Goal: Task Accomplishment & Management: Complete application form

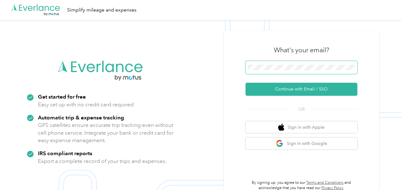
click at [297, 70] on span at bounding box center [302, 67] width 112 height 13
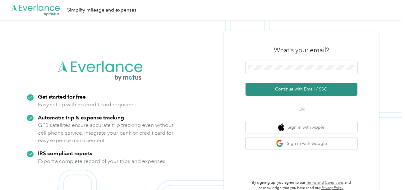
click at [291, 89] on button "Continue with Email / SSO" at bounding box center [302, 89] width 112 height 13
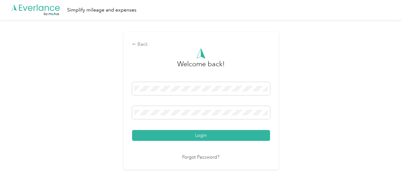
drag, startPoint x: 243, startPoint y: 135, endPoint x: 342, endPoint y: 115, distance: 100.9
click at [244, 134] on button "Login" at bounding box center [201, 135] width 138 height 11
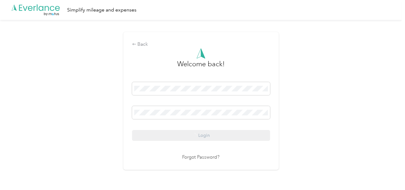
click at [357, 113] on div "Back Welcome back! Login Forgot Password?" at bounding box center [201, 103] width 402 height 167
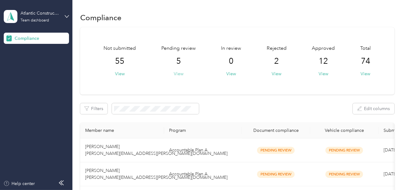
click at [178, 74] on button "View" at bounding box center [179, 74] width 10 height 7
click at [179, 70] on div "Pending review 5 View" at bounding box center [178, 61] width 34 height 32
click at [181, 71] on button "View" at bounding box center [179, 74] width 10 height 7
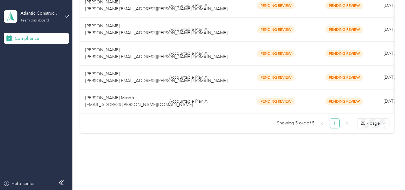
scroll to position [156, 0]
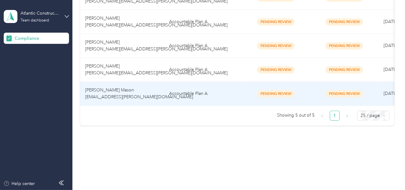
click at [205, 92] on td "Accountable Plan A" at bounding box center [203, 94] width 78 height 24
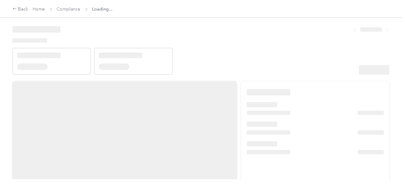
drag, startPoint x: 241, startPoint y: 56, endPoint x: 257, endPoint y: 57, distance: 15.9
click at [247, 57] on header at bounding box center [200, 48] width 377 height 53
click at [287, 58] on header at bounding box center [200, 48] width 377 height 53
click at [294, 61] on header at bounding box center [200, 48] width 377 height 53
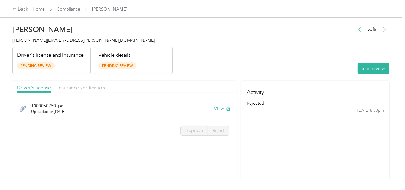
drag, startPoint x: 298, startPoint y: 48, endPoint x: 314, endPoint y: 55, distance: 16.4
click at [299, 48] on header "[PERSON_NAME] Mason [EMAIL_ADDRESS][PERSON_NAME][DOMAIN_NAME] Driver's license …" at bounding box center [200, 48] width 377 height 52
click at [361, 67] on button "Start review" at bounding box center [374, 68] width 32 height 11
click at [265, 48] on header "[PERSON_NAME] Mason [EMAIL_ADDRESS][PERSON_NAME][DOMAIN_NAME] Driver's license …" at bounding box center [200, 48] width 377 height 52
click at [63, 34] on div "[PERSON_NAME] Mason [EMAIL_ADDRESS][PERSON_NAME][DOMAIN_NAME] Driver's license …" at bounding box center [92, 48] width 160 height 52
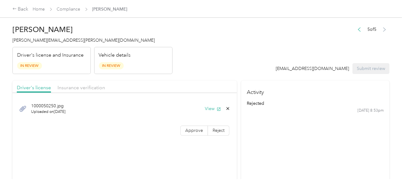
click at [43, 40] on span "[PERSON_NAME][EMAIL_ADDRESS][PERSON_NAME][DOMAIN_NAME]" at bounding box center [83, 40] width 142 height 5
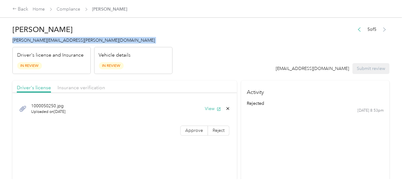
click at [43, 40] on span "[PERSON_NAME][EMAIL_ADDRESS][PERSON_NAME][DOMAIN_NAME]" at bounding box center [83, 40] width 142 height 5
copy span "[PERSON_NAME][EMAIL_ADDRESS][PERSON_NAME][DOMAIN_NAME]"
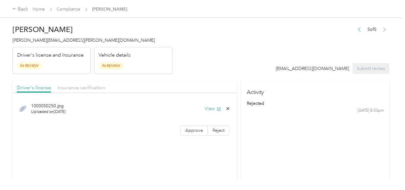
click at [257, 55] on header "[PERSON_NAME] Mason [EMAIL_ADDRESS][PERSON_NAME][DOMAIN_NAME] Driver's license …" at bounding box center [200, 48] width 377 height 52
click at [214, 109] on button "View" at bounding box center [213, 108] width 16 height 7
click at [189, 128] on span "Approve" at bounding box center [194, 130] width 18 height 5
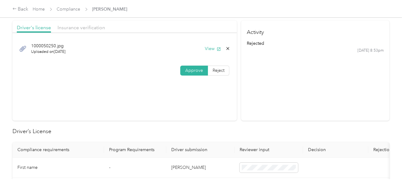
scroll to position [155, 0]
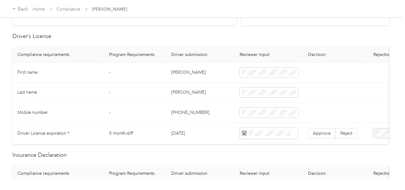
copy tr "[PERSON_NAME]"
drag, startPoint x: 164, startPoint y: 69, endPoint x: 240, endPoint y: 70, distance: 75.8
click at [212, 70] on tr "First name - [PERSON_NAME]" at bounding box center [231, 72] width 438 height 20
click at [167, 92] on td "[PERSON_NAME]" at bounding box center [200, 93] width 68 height 20
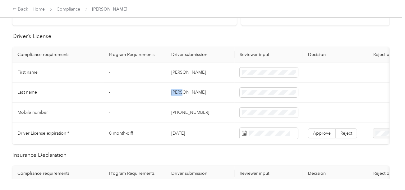
copy td "[PERSON_NAME]"
click at [211, 93] on td "[PERSON_NAME]" at bounding box center [200, 93] width 68 height 20
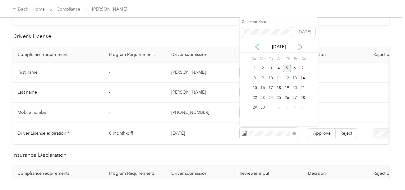
click at [286, 68] on div "5" at bounding box center [287, 69] width 8 height 8
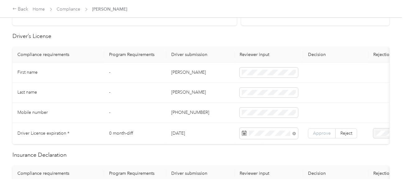
click at [318, 131] on span "Approve" at bounding box center [322, 133] width 18 height 5
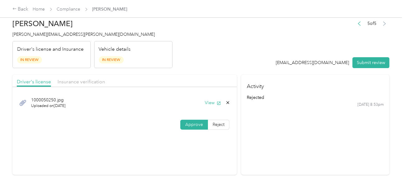
scroll to position [0, 0]
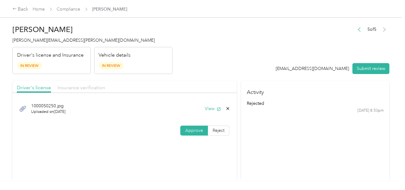
drag, startPoint x: 90, startPoint y: 85, endPoint x: 198, endPoint y: 74, distance: 108.5
click at [93, 85] on span "Insurance verification" at bounding box center [81, 88] width 48 height 6
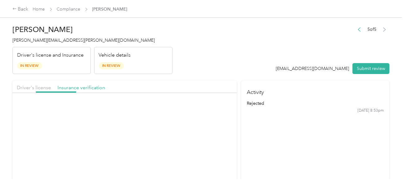
drag, startPoint x: 198, startPoint y: 74, endPoint x: 204, endPoint y: 87, distance: 13.8
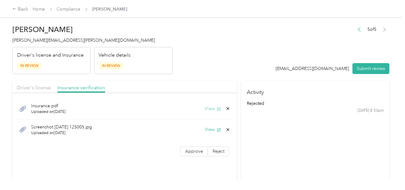
click at [210, 106] on button "View" at bounding box center [213, 108] width 16 height 7
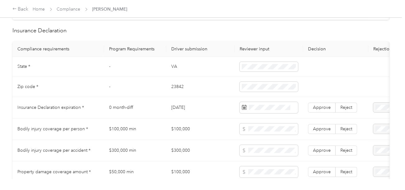
click at [170, 68] on td "VA" at bounding box center [200, 67] width 68 height 20
copy td "VA"
click at [175, 87] on td "23842" at bounding box center [200, 87] width 68 height 20
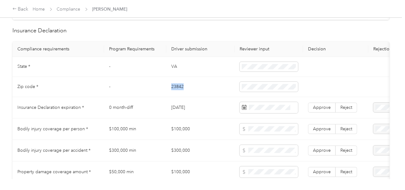
copy td "23842"
click at [271, 87] on span at bounding box center [269, 87] width 58 height 10
click at [214, 97] on td "23842" at bounding box center [200, 87] width 68 height 20
click at [260, 106] on span at bounding box center [269, 107] width 58 height 11
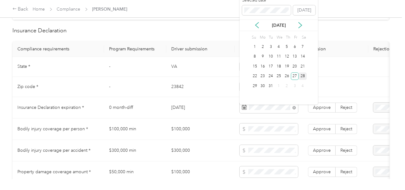
click at [299, 75] on div "28" at bounding box center [303, 76] width 8 height 8
drag, startPoint x: 293, startPoint y: 74, endPoint x: 320, endPoint y: 104, distance: 40.1
click at [294, 74] on div "27" at bounding box center [295, 76] width 8 height 8
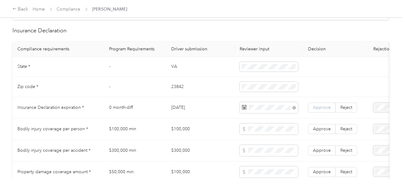
click at [325, 106] on label "Approve" at bounding box center [322, 108] width 28 height 10
click at [324, 108] on span "Approve" at bounding box center [322, 107] width 18 height 5
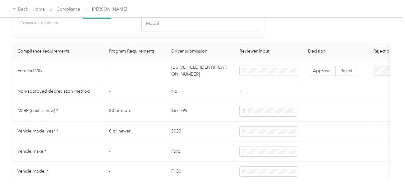
scroll to position [631, 0]
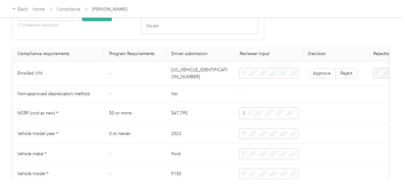
click at [188, 80] on td "[US_VEHICLE_IDENTIFICATION_NUMBER]" at bounding box center [200, 74] width 68 height 24
copy td "[US_VEHICLE_IDENTIFICATION_NUMBER]"
drag, startPoint x: 90, startPoint y: 25, endPoint x: 94, endPoint y: 38, distance: 13.8
click at [90, 21] on button "Check VIN" at bounding box center [97, 15] width 30 height 11
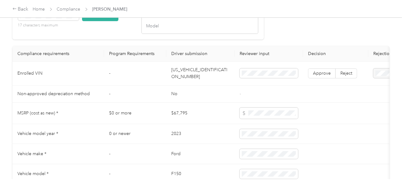
drag, startPoint x: 94, startPoint y: 39, endPoint x: 261, endPoint y: 51, distance: 167.4
click at [102, 39] on div "VIN Lookup Enter the VIN from member’s insurance declaration page VIN number 17…" at bounding box center [137, 6] width 251 height 67
click at [323, 76] on span "Approve" at bounding box center [322, 73] width 18 height 5
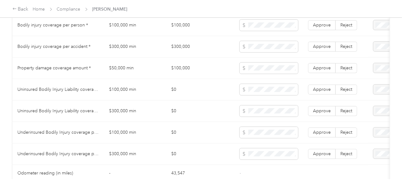
scroll to position [352, 0]
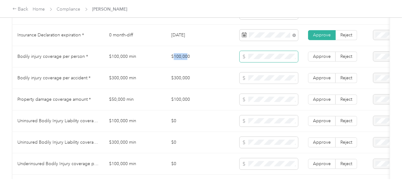
drag, startPoint x: 173, startPoint y: 60, endPoint x: 242, endPoint y: 60, distance: 69.6
click at [193, 60] on td "$100,000" at bounding box center [200, 56] width 68 height 21
copy tr "$300,000"
drag, startPoint x: 164, startPoint y: 82, endPoint x: 243, endPoint y: 81, distance: 78.9
click at [212, 81] on tr "Bodily injury coverage per accident * $300,000 min $300,000 Approve Reject" at bounding box center [231, 77] width 438 height 21
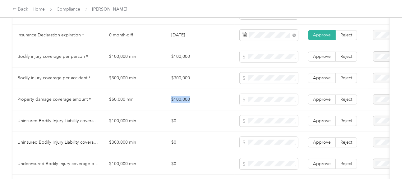
copy tr "$100,000"
drag, startPoint x: 163, startPoint y: 105, endPoint x: 213, endPoint y: 103, distance: 50.1
click at [207, 103] on tr "Property damage coverage amount * $50,000 min $100,000 Approve Reject" at bounding box center [231, 99] width 438 height 21
click at [216, 115] on td "$0" at bounding box center [200, 120] width 68 height 21
copy td "$100,000 min"
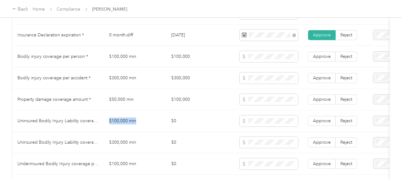
drag, startPoint x: 139, startPoint y: 123, endPoint x: 166, endPoint y: 123, distance: 26.7
click at [163, 123] on td "$100,000 min" at bounding box center [135, 120] width 62 height 21
drag, startPoint x: 198, startPoint y: 135, endPoint x: 149, endPoint y: 138, distance: 48.9
click at [197, 135] on td "$0" at bounding box center [200, 142] width 68 height 21
copy td "$300,000 min"
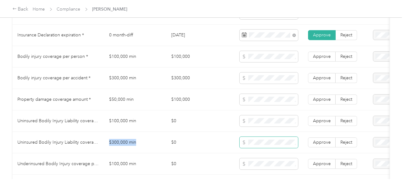
drag, startPoint x: 108, startPoint y: 143, endPoint x: 243, endPoint y: 146, distance: 134.6
click at [140, 144] on td "$300,000 min" at bounding box center [135, 142] width 62 height 21
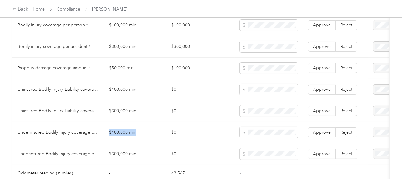
drag, startPoint x: 101, startPoint y: 130, endPoint x: 141, endPoint y: 131, distance: 40.1
click at [141, 131] on tr "Underinsured Bodily Injury coverage per person * $100,000 min $0 Approve Reject" at bounding box center [231, 132] width 438 height 21
click at [255, 138] on span at bounding box center [269, 132] width 58 height 11
drag, startPoint x: 224, startPoint y: 140, endPoint x: 321, endPoint y: 133, distance: 96.6
click at [239, 140] on tr "Underinsured Bodily Injury coverage per person * $100,000 min $0 Approve Reject" at bounding box center [231, 132] width 438 height 21
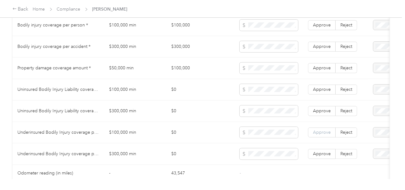
click at [310, 131] on label "Approve" at bounding box center [322, 132] width 28 height 10
click at [319, 112] on span "Approve" at bounding box center [322, 110] width 18 height 5
click at [320, 98] on td "Approve Reject" at bounding box center [335, 89] width 65 height 21
click at [321, 79] on td "Approve Reject" at bounding box center [335, 67] width 65 height 21
drag, startPoint x: 325, startPoint y: 62, endPoint x: 321, endPoint y: 84, distance: 22.4
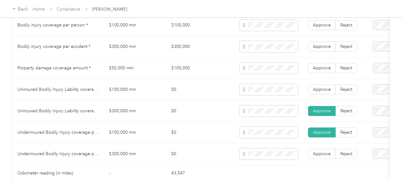
click at [325, 62] on td "Approve Reject" at bounding box center [335, 67] width 65 height 21
click at [321, 85] on td "Approve Reject" at bounding box center [335, 89] width 65 height 21
drag, startPoint x: 321, startPoint y: 92, endPoint x: 321, endPoint y: 67, distance: 25.5
click at [321, 92] on span "Approve" at bounding box center [322, 89] width 18 height 5
click at [321, 67] on label "Approve" at bounding box center [322, 68] width 28 height 10
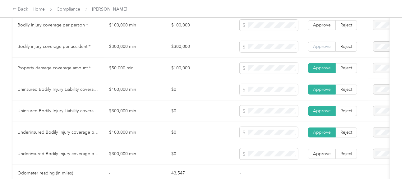
click at [324, 52] on label "Approve" at bounding box center [322, 47] width 28 height 10
click at [324, 40] on td "Approve Reject" at bounding box center [335, 46] width 65 height 21
click at [325, 20] on td "Approve Reject" at bounding box center [335, 25] width 65 height 21
click at [322, 26] on span "Approve" at bounding box center [322, 24] width 18 height 5
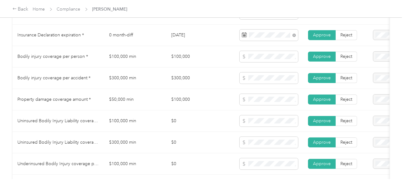
scroll to position [321, 0]
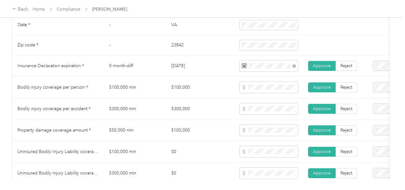
click at [224, 104] on td "$300,000" at bounding box center [200, 108] width 68 height 21
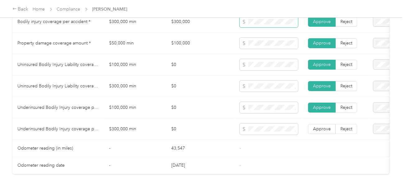
scroll to position [422, 0]
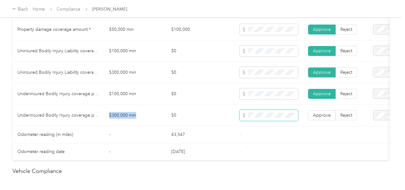
drag, startPoint x: 106, startPoint y: 113, endPoint x: 247, endPoint y: 118, distance: 140.9
click at [159, 118] on td "$300,000 min" at bounding box center [135, 115] width 62 height 21
drag, startPoint x: 240, startPoint y: 135, endPoint x: 277, endPoint y: 136, distance: 37.6
click at [244, 136] on td "-" at bounding box center [269, 134] width 68 height 17
drag, startPoint x: 305, startPoint y: 119, endPoint x: 316, endPoint y: 119, distance: 11.8
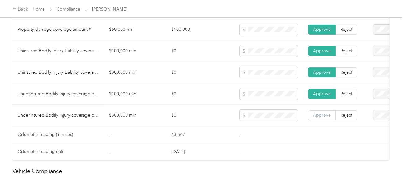
click at [306, 119] on td "Approve Reject" at bounding box center [335, 115] width 65 height 21
click at [317, 118] on span "Approve" at bounding box center [322, 115] width 18 height 5
click at [306, 138] on td at bounding box center [335, 134] width 65 height 17
click at [291, 134] on td "-" at bounding box center [269, 134] width 68 height 17
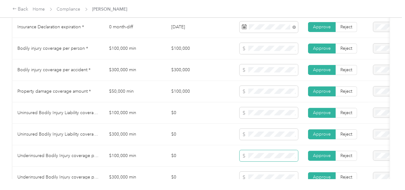
scroll to position [391, 0]
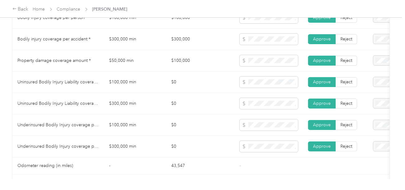
click at [205, 131] on td "$0" at bounding box center [200, 124] width 68 height 21
click at [121, 126] on td "$100,000 min" at bounding box center [135, 124] width 62 height 21
click at [188, 125] on td "$0" at bounding box center [200, 124] width 68 height 21
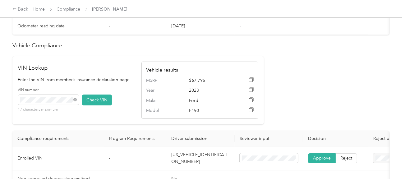
scroll to position [608, 0]
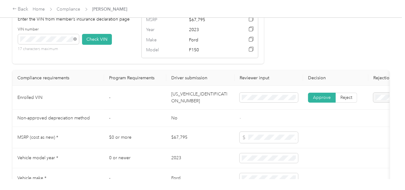
click at [199, 103] on td "[US_VEHICLE_IDENTIFICATION_NUMBER]" at bounding box center [200, 98] width 68 height 24
drag, startPoint x: 198, startPoint y: 103, endPoint x: 388, endPoint y: 112, distance: 190.4
click at [199, 103] on td "[US_VEHICLE_IDENTIFICATION_NUMBER]" at bounding box center [200, 98] width 68 height 24
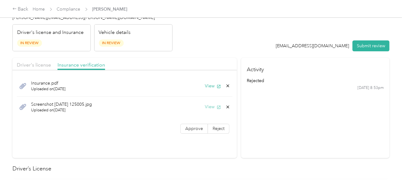
scroll to position [0, 0]
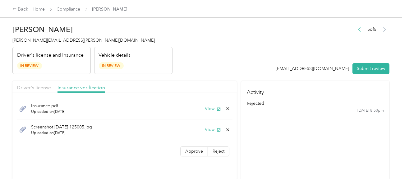
drag, startPoint x: 196, startPoint y: 155, endPoint x: 266, endPoint y: 151, distance: 70.0
click at [196, 155] on label "Approve" at bounding box center [194, 151] width 28 height 10
click at [269, 151] on section "Activity rejected [DATE] 8:53pm" at bounding box center [315, 130] width 148 height 100
click at [198, 109] on div "Insurance.pdf Uploaded on [DATE] View" at bounding box center [125, 108] width 216 height 21
click at [207, 109] on button "View" at bounding box center [213, 108] width 16 height 7
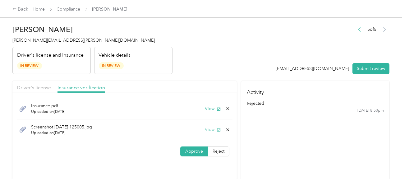
click at [209, 131] on button "View" at bounding box center [213, 129] width 16 height 7
drag, startPoint x: 265, startPoint y: 23, endPoint x: 220, endPoint y: 137, distance: 122.6
click at [265, 24] on header "[PERSON_NAME] Mason [EMAIL_ADDRESS][PERSON_NAME][DOMAIN_NAME] Driver's license …" at bounding box center [200, 48] width 377 height 52
drag, startPoint x: 229, startPoint y: 130, endPoint x: 226, endPoint y: 130, distance: 3.5
click at [229, 130] on icon at bounding box center [227, 129] width 5 height 5
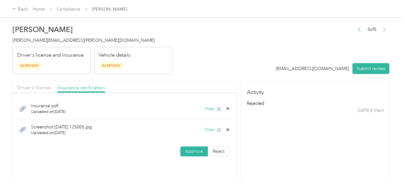
click at [211, 133] on button "Yes" at bounding box center [211, 134] width 12 height 10
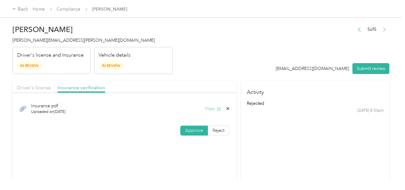
click at [212, 106] on button "View" at bounding box center [213, 108] width 16 height 7
click at [286, 39] on header "[PERSON_NAME] Mason [EMAIL_ADDRESS][PERSON_NAME][DOMAIN_NAME] Driver's license …" at bounding box center [200, 48] width 377 height 52
click at [371, 70] on button "Submit review" at bounding box center [370, 68] width 37 height 11
drag, startPoint x: 266, startPoint y: 56, endPoint x: 255, endPoint y: 52, distance: 12.4
click at [265, 56] on header "[PERSON_NAME] Mason [EMAIL_ADDRESS][PERSON_NAME][DOMAIN_NAME] Driver's license …" at bounding box center [200, 48] width 377 height 52
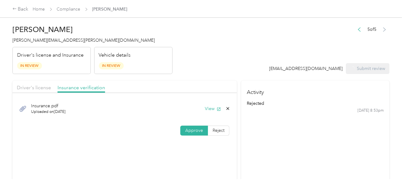
click at [44, 38] on span "[PERSON_NAME][EMAIL_ADDRESS][PERSON_NAME][DOMAIN_NAME]" at bounding box center [83, 40] width 142 height 5
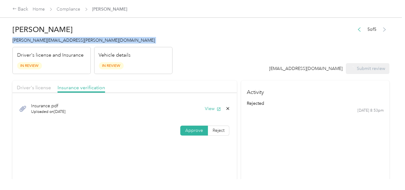
click at [44, 38] on span "[PERSON_NAME][EMAIL_ADDRESS][PERSON_NAME][DOMAIN_NAME]" at bounding box center [83, 40] width 142 height 5
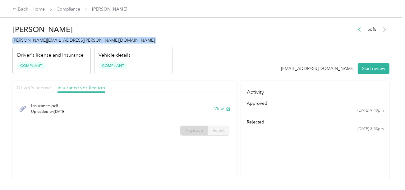
click at [28, 85] on span "Driver's license" at bounding box center [34, 88] width 34 height 6
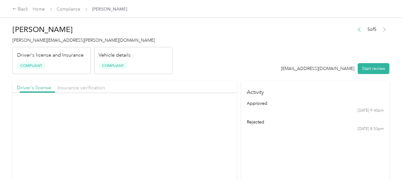
click at [251, 49] on header "[PERSON_NAME] Mason [EMAIL_ADDRESS][PERSON_NAME][DOMAIN_NAME] Driver's license …" at bounding box center [200, 48] width 377 height 52
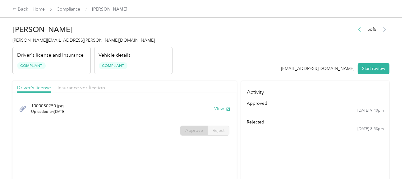
click at [159, 46] on div "[PERSON_NAME] Mason [EMAIL_ADDRESS][PERSON_NAME][DOMAIN_NAME] Driver's license …" at bounding box center [92, 48] width 160 height 52
drag, startPoint x: 73, startPoint y: 6, endPoint x: 76, endPoint y: 8, distance: 3.5
click at [73, 6] on span "Compliance" at bounding box center [69, 9] width 24 height 7
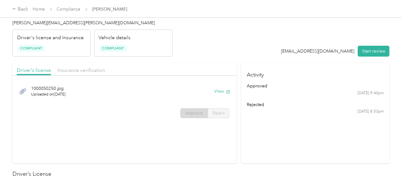
scroll to position [31, 0]
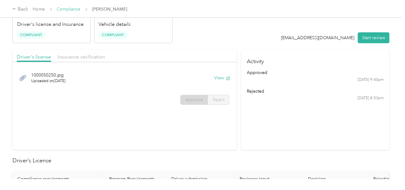
click at [77, 8] on link "Compliance" at bounding box center [69, 9] width 24 height 5
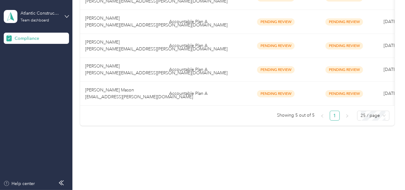
drag, startPoint x: 171, startPoint y: 134, endPoint x: 193, endPoint y: 72, distance: 65.4
click at [171, 132] on div "Compliance Not submitted 55 View Pending review 5 View In review 0 View Rejecte…" at bounding box center [236, 4] width 329 height 312
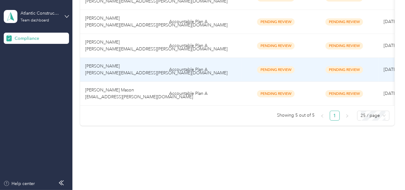
click at [195, 69] on tbody "[PERSON_NAME] [PERSON_NAME][EMAIL_ADDRESS][PERSON_NAME][DOMAIN_NAME] Accountabl…" at bounding box center [283, 46] width 407 height 120
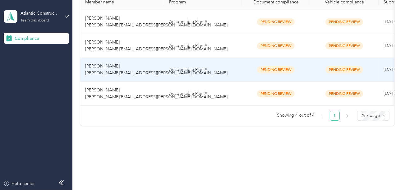
click at [259, 66] on span "Pending Review" at bounding box center [276, 69] width 38 height 7
click at [263, 43] on span "Pending Review" at bounding box center [276, 45] width 38 height 7
click at [217, 62] on td "Accountable Plan A" at bounding box center [203, 70] width 78 height 24
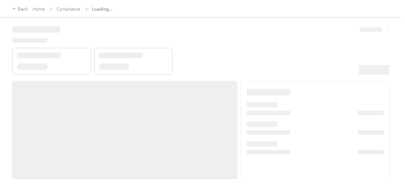
drag, startPoint x: 229, startPoint y: 49, endPoint x: 281, endPoint y: 57, distance: 52.1
click at [232, 50] on header at bounding box center [200, 48] width 377 height 53
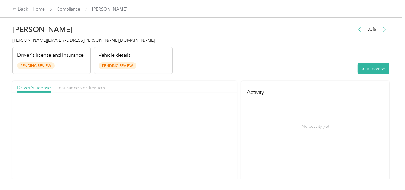
drag, startPoint x: 295, startPoint y: 65, endPoint x: 307, endPoint y: 66, distance: 12.1
click at [296, 65] on header "[PERSON_NAME] [PERSON_NAME][EMAIL_ADDRESS][PERSON_NAME][DOMAIN_NAME] Driver's l…" at bounding box center [200, 48] width 377 height 52
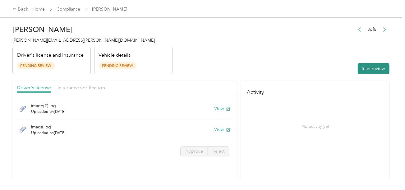
click at [360, 66] on button "Start review" at bounding box center [374, 68] width 32 height 11
drag, startPoint x: 279, startPoint y: 55, endPoint x: 281, endPoint y: 62, distance: 7.3
click at [279, 55] on header "[PERSON_NAME] [PERSON_NAME][EMAIL_ADDRESS][PERSON_NAME][DOMAIN_NAME] Driver's l…" at bounding box center [200, 48] width 377 height 52
drag, startPoint x: 254, startPoint y: 74, endPoint x: 226, endPoint y: 103, distance: 40.7
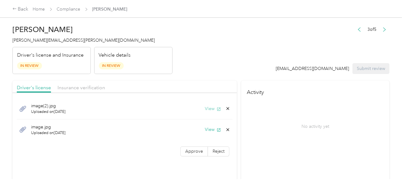
click at [212, 105] on button "View" at bounding box center [213, 108] width 16 height 7
click at [209, 131] on button "View" at bounding box center [213, 129] width 16 height 7
click at [212, 107] on button "View" at bounding box center [213, 108] width 16 height 7
click at [226, 109] on div "View" at bounding box center [217, 108] width 25 height 7
click at [227, 106] on icon at bounding box center [227, 108] width 5 height 5
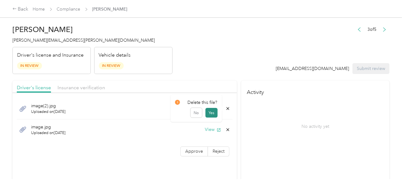
click at [216, 111] on button "Yes" at bounding box center [211, 113] width 12 height 10
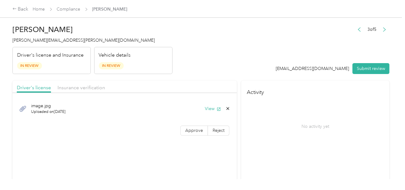
drag, startPoint x: 252, startPoint y: 77, endPoint x: 212, endPoint y: 120, distance: 58.7
drag, startPoint x: 193, startPoint y: 125, endPoint x: 194, endPoint y: 128, distance: 3.8
click at [193, 125] on div "image.jpg Uploaded on [DATE] View Approve Reject" at bounding box center [124, 118] width 224 height 44
click at [194, 128] on span "Approve" at bounding box center [194, 130] width 18 height 5
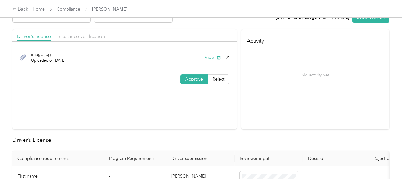
scroll to position [124, 0]
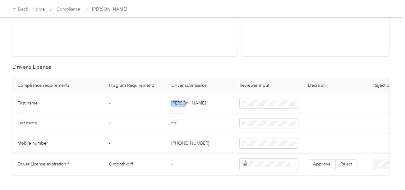
drag, startPoint x: 171, startPoint y: 105, endPoint x: 238, endPoint y: 104, distance: 67.8
click at [222, 104] on td "[PERSON_NAME]" at bounding box center [200, 103] width 68 height 20
click at [177, 122] on td "Hall" at bounding box center [200, 123] width 68 height 20
drag, startPoint x: 195, startPoint y: 138, endPoint x: 408, endPoint y: 138, distance: 212.6
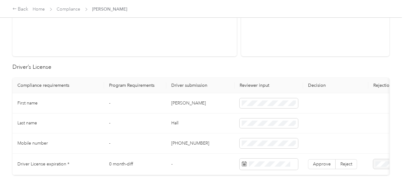
click at [200, 138] on td "[PHONE_NUMBER]" at bounding box center [200, 143] width 68 height 20
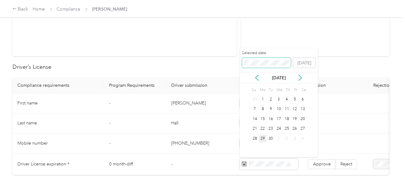
click at [258, 66] on span at bounding box center [266, 63] width 49 height 10
click at [272, 100] on div "2" at bounding box center [271, 99] width 8 height 8
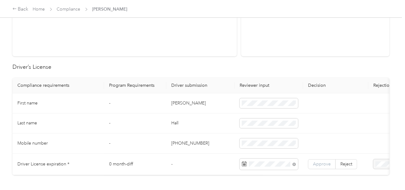
drag, startPoint x: 312, startPoint y: 160, endPoint x: 311, endPoint y: 164, distance: 4.1
click at [312, 161] on label "Approve" at bounding box center [322, 164] width 28 height 10
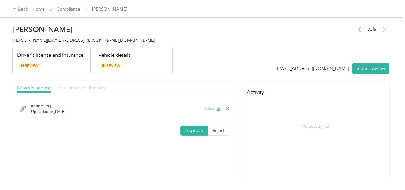
click at [96, 86] on span "Insurance verification" at bounding box center [81, 88] width 48 height 6
drag, startPoint x: 198, startPoint y: 63, endPoint x: 211, endPoint y: 84, distance: 24.1
click at [200, 64] on header "[PERSON_NAME] [PERSON_NAME][EMAIL_ADDRESS][PERSON_NAME][DOMAIN_NAME] Driver's l…" at bounding box center [200, 48] width 377 height 52
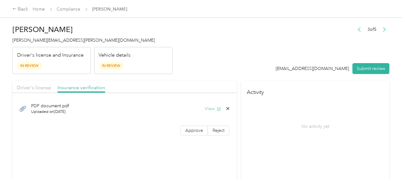
click at [214, 109] on button "View" at bounding box center [213, 108] width 16 height 7
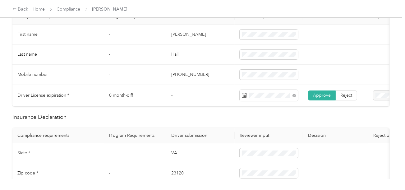
scroll to position [249, 0]
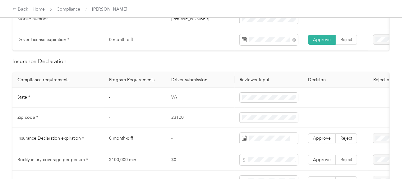
click at [173, 100] on td "VA" at bounding box center [200, 98] width 68 height 20
click at [174, 117] on td "23120" at bounding box center [200, 118] width 68 height 20
drag, startPoint x: 194, startPoint y: 123, endPoint x: 401, endPoint y: 122, distance: 207.0
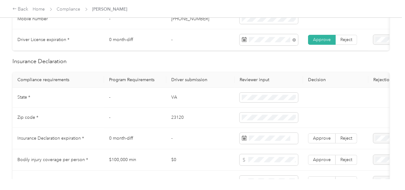
click at [198, 123] on td "23120" at bounding box center [200, 118] width 68 height 20
click at [268, 135] on td at bounding box center [269, 138] width 68 height 21
click at [265, 138] on span at bounding box center [269, 138] width 58 height 11
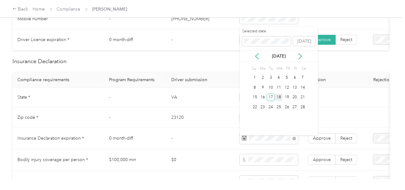
click at [272, 96] on div "17" at bounding box center [271, 98] width 8 height 8
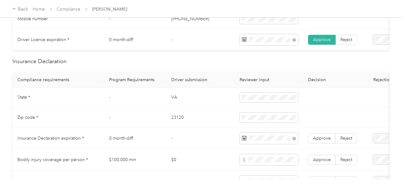
drag, startPoint x: 318, startPoint y: 142, endPoint x: 298, endPoint y: 139, distance: 19.8
click at [318, 141] on span "Approve" at bounding box center [322, 138] width 18 height 5
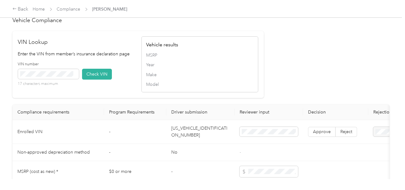
scroll to position [622, 0]
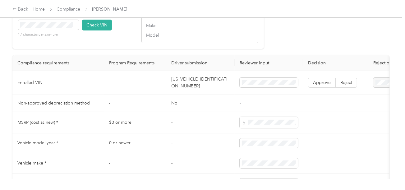
click at [179, 90] on td "[US_VEHICLE_IDENTIFICATION_NUMBER]" at bounding box center [200, 83] width 68 height 24
click at [64, 30] on span at bounding box center [48, 25] width 61 height 10
click at [96, 30] on button "Check VIN" at bounding box center [97, 25] width 30 height 11
drag, startPoint x: 276, startPoint y: 42, endPoint x: 296, endPoint y: 72, distance: 36.6
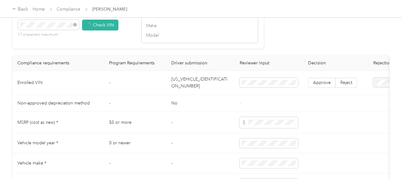
click at [326, 86] on span "Approve" at bounding box center [322, 83] width 18 height 5
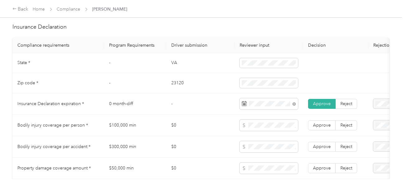
scroll to position [352, 0]
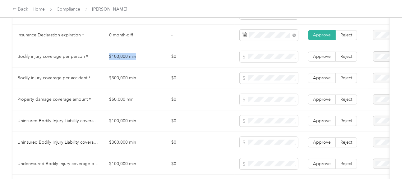
drag, startPoint x: 107, startPoint y: 62, endPoint x: 171, endPoint y: 58, distance: 64.1
click at [141, 58] on td "$100,000 min" at bounding box center [135, 56] width 62 height 21
click at [239, 59] on td at bounding box center [269, 56] width 68 height 21
drag, startPoint x: 101, startPoint y: 81, endPoint x: 142, endPoint y: 73, distance: 41.9
click at [142, 73] on tr "Bodily injury coverage per accident * $300,000 min $0 Approve Reject" at bounding box center [231, 77] width 438 height 21
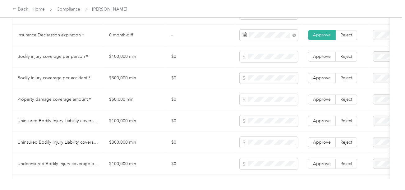
click at [178, 98] on td "$0" at bounding box center [200, 99] width 68 height 21
drag, startPoint x: 104, startPoint y: 102, endPoint x: 143, endPoint y: 102, distance: 39.2
click at [143, 102] on td "$50,000 min" at bounding box center [135, 99] width 62 height 21
click at [326, 99] on label "Approve" at bounding box center [322, 99] width 28 height 10
click at [325, 80] on span "Approve" at bounding box center [322, 77] width 18 height 5
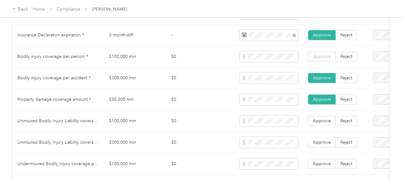
click at [323, 59] on span "Approve" at bounding box center [322, 56] width 18 height 5
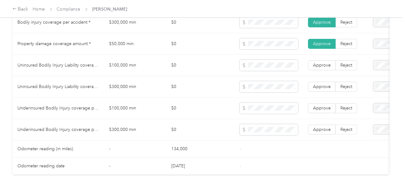
scroll to position [414, 0]
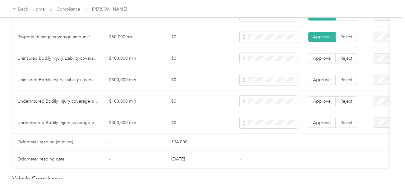
click at [160, 91] on td "$300,000 min" at bounding box center [135, 79] width 62 height 21
drag, startPoint x: 109, startPoint y: 63, endPoint x: 211, endPoint y: 62, distance: 101.6
click at [131, 62] on td "$100,000 min" at bounding box center [135, 58] width 62 height 21
drag, startPoint x: 106, startPoint y: 81, endPoint x: 235, endPoint y: 84, distance: 129.0
click at [143, 82] on tr "Uninsured Bodily Injury Liability coverage per accident * $300,000 min $0 Appro…" at bounding box center [231, 79] width 438 height 21
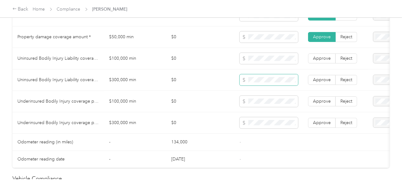
click at [279, 85] on span at bounding box center [269, 79] width 58 height 11
drag, startPoint x: 203, startPoint y: 100, endPoint x: 140, endPoint y: 104, distance: 62.9
click at [196, 102] on td "$0" at bounding box center [200, 101] width 68 height 21
drag, startPoint x: 106, startPoint y: 99, endPoint x: 148, endPoint y: 99, distance: 42.0
click at [148, 99] on td "$100,000 min" at bounding box center [135, 101] width 62 height 21
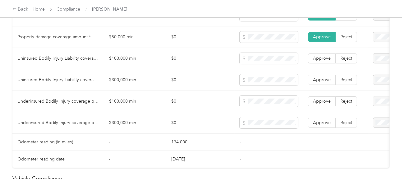
click at [99, 102] on span "Underinsured Bodily Injury coverage per person *" at bounding box center [66, 101] width 99 height 5
click at [22, 104] on span "Underinsured Bodily Injury coverage per person *" at bounding box center [66, 101] width 99 height 5
click at [228, 111] on td "$0" at bounding box center [200, 101] width 68 height 21
click at [120, 104] on td "$100,000 min" at bounding box center [135, 101] width 62 height 21
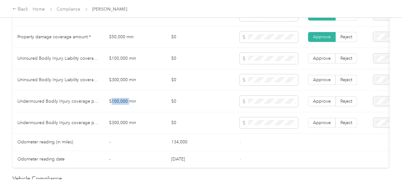
click at [120, 104] on td "$100,000 min" at bounding box center [135, 101] width 62 height 21
click at [119, 126] on td "$300,000 min" at bounding box center [135, 122] width 62 height 21
click at [114, 127] on td "$300,000 min" at bounding box center [135, 122] width 62 height 21
click at [252, 128] on span at bounding box center [269, 122] width 58 height 11
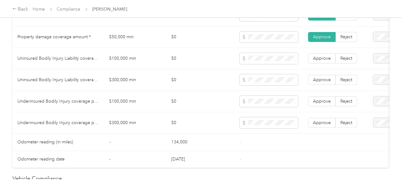
click at [255, 133] on td at bounding box center [269, 122] width 68 height 21
click at [328, 124] on span "Approve" at bounding box center [322, 122] width 18 height 5
click at [322, 102] on span "Approve" at bounding box center [322, 101] width 18 height 5
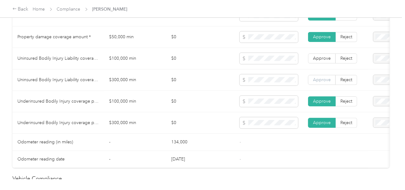
click at [326, 82] on span "Approve" at bounding box center [322, 79] width 18 height 5
click at [326, 63] on label "Approve" at bounding box center [322, 58] width 28 height 10
drag, startPoint x: 327, startPoint y: 62, endPoint x: 230, endPoint y: 87, distance: 99.7
click at [326, 61] on span "Approve" at bounding box center [322, 58] width 18 height 5
click at [229, 87] on td "$0" at bounding box center [200, 79] width 68 height 21
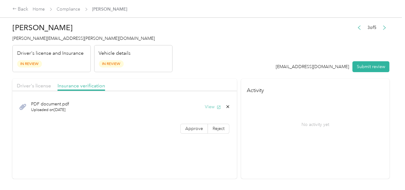
scroll to position [0, 0]
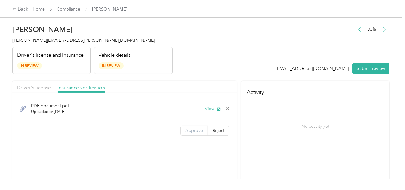
click at [195, 129] on span "Approve" at bounding box center [194, 130] width 18 height 5
drag, startPoint x: 238, startPoint y: 58, endPoint x: 66, endPoint y: 81, distance: 173.8
click at [237, 58] on header "[PERSON_NAME] [PERSON_NAME][EMAIL_ADDRESS][PERSON_NAME][DOMAIN_NAME] Driver's l…" at bounding box center [200, 48] width 377 height 52
click at [50, 82] on div "Driver's license Insurance verification" at bounding box center [124, 86] width 224 height 12
click at [40, 85] on span "Driver's license" at bounding box center [34, 88] width 34 height 6
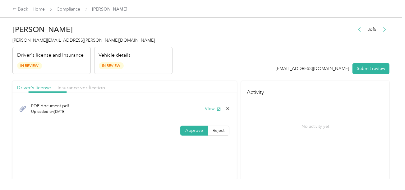
click at [239, 55] on header "[PERSON_NAME] [PERSON_NAME][EMAIL_ADDRESS][PERSON_NAME][DOMAIN_NAME] Driver's l…" at bounding box center [200, 48] width 377 height 52
click at [297, 82] on h4 "Activity" at bounding box center [315, 90] width 148 height 20
click at [379, 67] on button "Submit review" at bounding box center [370, 68] width 37 height 11
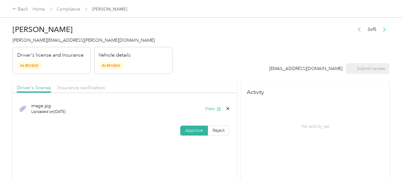
click at [259, 46] on header "[PERSON_NAME] [PERSON_NAME][EMAIL_ADDRESS][PERSON_NAME][DOMAIN_NAME] Driver's l…" at bounding box center [200, 48] width 377 height 52
click at [47, 40] on span "[PERSON_NAME][EMAIL_ADDRESS][PERSON_NAME][DOMAIN_NAME]" at bounding box center [83, 40] width 142 height 5
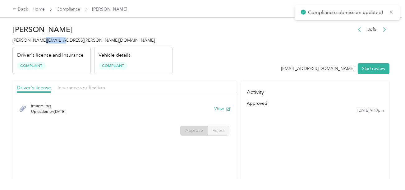
click at [47, 40] on span "[PERSON_NAME][EMAIL_ADDRESS][PERSON_NAME][DOMAIN_NAME]" at bounding box center [83, 40] width 142 height 5
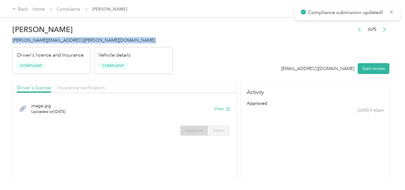
click at [47, 40] on span "[PERSON_NAME][EMAIL_ADDRESS][PERSON_NAME][DOMAIN_NAME]" at bounding box center [83, 40] width 142 height 5
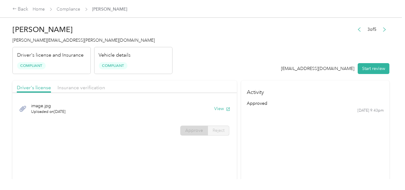
click at [203, 48] on header "[PERSON_NAME] Hall [EMAIL_ADDRESS][PERSON_NAME][DOMAIN_NAME] Driver's license a…" at bounding box center [200, 48] width 377 height 52
click at [119, 32] on h2 "[PERSON_NAME]" at bounding box center [92, 29] width 160 height 9
click at [66, 11] on link "Compliance" at bounding box center [69, 9] width 24 height 5
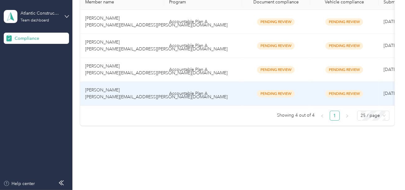
scroll to position [108, 0]
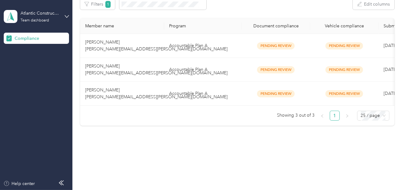
click at [195, 137] on div "Compliance Not submitted 55 View Pending review 4 View In review 0 View Rejecte…" at bounding box center [236, 28] width 329 height 264
click at [204, 75] on td "Accountable Plan A" at bounding box center [203, 70] width 78 height 24
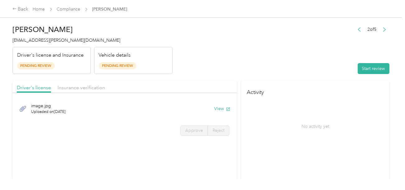
click at [277, 69] on header "[PERSON_NAME] [PERSON_NAME][EMAIL_ADDRESS][PERSON_NAME][DOMAIN_NAME] Driver's l…" at bounding box center [200, 48] width 377 height 52
click at [358, 70] on button "Start review" at bounding box center [374, 68] width 32 height 11
click at [287, 59] on header "[PERSON_NAME] [PERSON_NAME][EMAIL_ADDRESS][PERSON_NAME][DOMAIN_NAME] Driver's l…" at bounding box center [200, 48] width 377 height 52
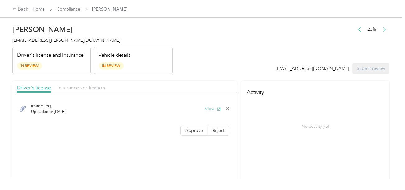
click at [213, 111] on button "View" at bounding box center [213, 108] width 16 height 7
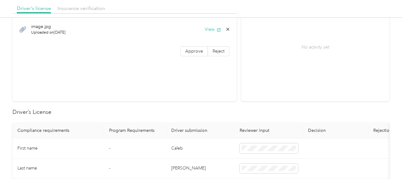
scroll to position [155, 0]
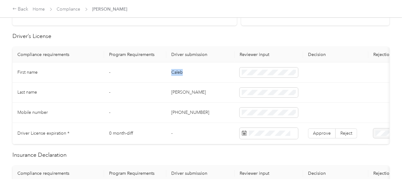
drag, startPoint x: 169, startPoint y: 71, endPoint x: 196, endPoint y: 71, distance: 27.0
click at [196, 71] on td "Caleb" at bounding box center [200, 72] width 68 height 20
click at [175, 91] on td "[PERSON_NAME]" at bounding box center [200, 93] width 68 height 20
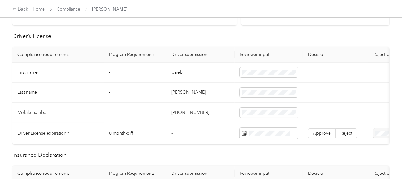
drag, startPoint x: 185, startPoint y: 106, endPoint x: 189, endPoint y: 107, distance: 3.5
click at [189, 107] on td "[PHONE_NUMBER]" at bounding box center [200, 113] width 68 height 20
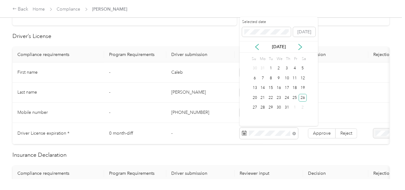
drag, startPoint x: 301, startPoint y: 97, endPoint x: 313, endPoint y: 117, distance: 23.6
click at [301, 97] on div "26" at bounding box center [303, 98] width 8 height 8
click at [317, 131] on span "Approve" at bounding box center [322, 133] width 18 height 5
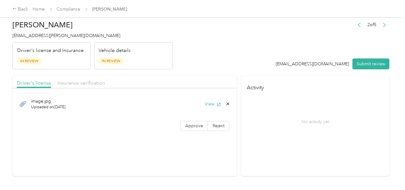
scroll to position [0, 0]
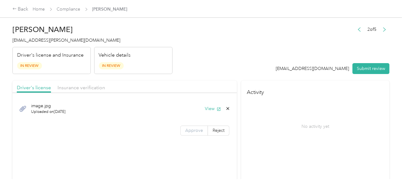
click at [192, 131] on span "Approve" at bounding box center [194, 130] width 18 height 5
drag, startPoint x: 136, startPoint y: 147, endPoint x: 130, endPoint y: 134, distance: 14.3
click at [130, 134] on section "Driver's license Insurance verification image.jpg Uploaded on [DATE] View Appro…" at bounding box center [124, 130] width 224 height 100
drag, startPoint x: 83, startPoint y: 85, endPoint x: 204, endPoint y: 67, distance: 122.2
click at [85, 85] on span "Insurance verification" at bounding box center [81, 88] width 48 height 6
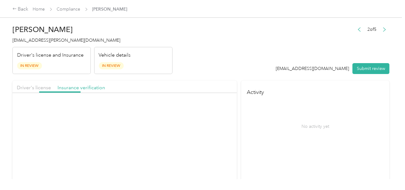
drag, startPoint x: 204, startPoint y: 67, endPoint x: 212, endPoint y: 80, distance: 14.8
click at [207, 70] on header "[PERSON_NAME] [PERSON_NAME][EMAIL_ADDRESS][PERSON_NAME][DOMAIN_NAME] Driver's l…" at bounding box center [200, 48] width 377 height 52
click at [213, 108] on button "View" at bounding box center [213, 108] width 16 height 7
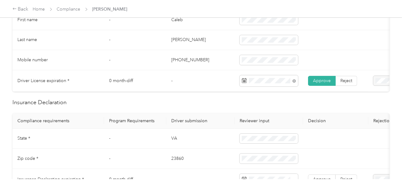
scroll to position [249, 0]
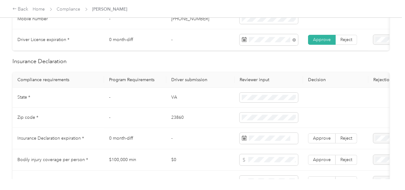
click at [171, 97] on td "VA" at bounding box center [200, 98] width 68 height 20
click at [176, 118] on td "23860" at bounding box center [200, 118] width 68 height 20
drag, startPoint x: 262, startPoint y: 118, endPoint x: 251, endPoint y: 126, distance: 13.4
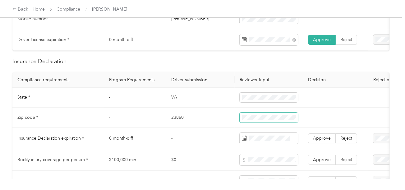
click at [262, 118] on span at bounding box center [269, 118] width 58 height 10
drag, startPoint x: 220, startPoint y: 136, endPoint x: 249, endPoint y: 143, distance: 29.7
click at [225, 138] on td "-" at bounding box center [200, 138] width 68 height 21
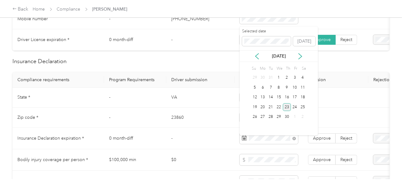
click at [284, 110] on div "23" at bounding box center [287, 107] width 8 height 8
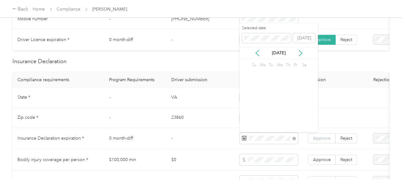
click at [314, 141] on span "Approve" at bounding box center [322, 138] width 18 height 5
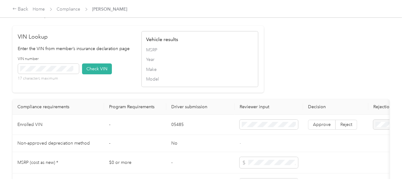
scroll to position [652, 0]
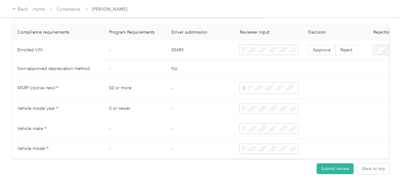
click at [180, 55] on td "05485" at bounding box center [200, 50] width 68 height 20
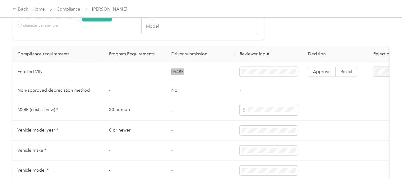
scroll to position [622, 0]
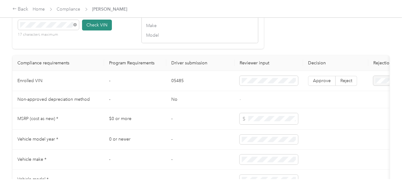
click at [94, 30] on button "Check VIN" at bounding box center [97, 25] width 30 height 11
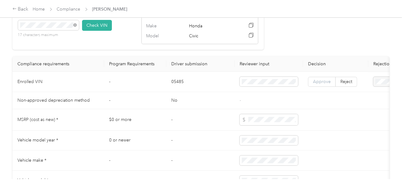
click at [320, 84] on span "Approve" at bounding box center [322, 81] width 18 height 5
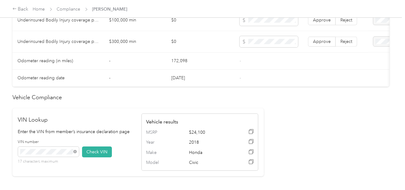
scroll to position [373, 0]
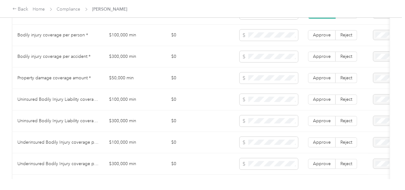
click at [103, 34] on td "Bodily injury coverage per person *" at bounding box center [58, 35] width 92 height 21
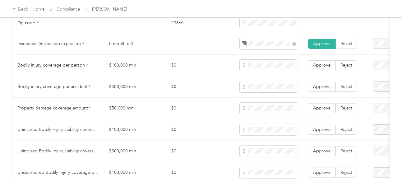
scroll to position [311, 0]
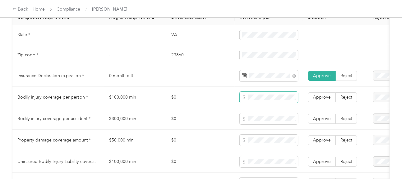
click at [261, 103] on span at bounding box center [269, 97] width 58 height 11
click at [116, 142] on td "$50,000 min" at bounding box center [135, 140] width 62 height 21
click at [227, 140] on td "$0" at bounding box center [200, 140] width 68 height 21
click at [242, 149] on td at bounding box center [269, 140] width 68 height 21
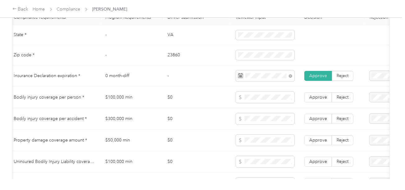
scroll to position [0, 4]
click at [310, 140] on span "Approve" at bounding box center [318, 139] width 18 height 5
click at [332, 124] on label "Reject" at bounding box center [342, 119] width 21 height 10
click at [340, 100] on span "Reject" at bounding box center [342, 96] width 12 height 5
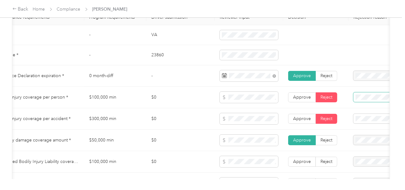
scroll to position [0, 21]
drag, startPoint x: 370, startPoint y: 145, endPoint x: 367, endPoint y: 122, distance: 23.3
click at [370, 145] on div "Bodily Injury per person below the minimum value requirement" at bounding box center [378, 151] width 45 height 26
click at [366, 90] on span "Bodily Injury per accident below the minimum value requirement" at bounding box center [374, 83] width 37 height 25
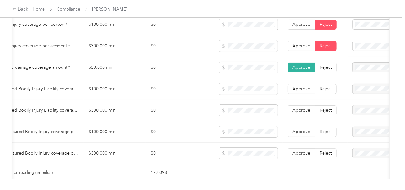
scroll to position [0, 0]
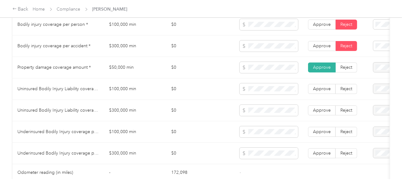
click at [134, 103] on td "$300,000 min" at bounding box center [135, 110] width 62 height 21
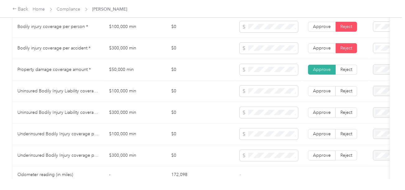
scroll to position [415, 0]
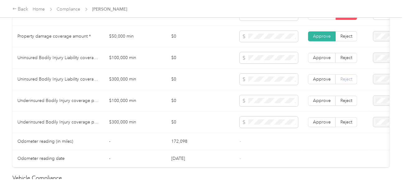
click at [347, 81] on span "Reject" at bounding box center [346, 78] width 12 height 5
click at [346, 66] on td "Approve Reject" at bounding box center [335, 57] width 65 height 21
click at [345, 60] on span "Reject" at bounding box center [346, 57] width 12 height 5
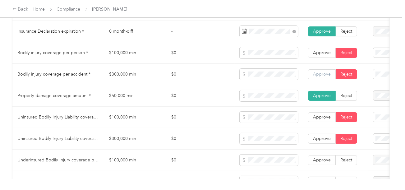
scroll to position [353, 0]
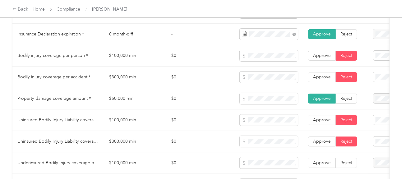
click at [377, 75] on span "Bodily Injury per person is missing from uploaded Insurance Policy doc" at bounding box center [378, 79] width 44 height 25
click at [380, 61] on span at bounding box center [400, 56] width 54 height 10
click at [379, 61] on span at bounding box center [400, 56] width 54 height 10
click at [380, 55] on span at bounding box center [400, 56] width 54 height 10
click at [375, 107] on span "Bodily Injury per person below the minimum value requirement" at bounding box center [373, 115] width 35 height 25
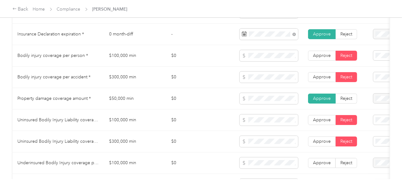
click at [375, 82] on li "Uninsured motorist bodily injury coverage per person below the minimum value re…" at bounding box center [378, 98] width 54 height 37
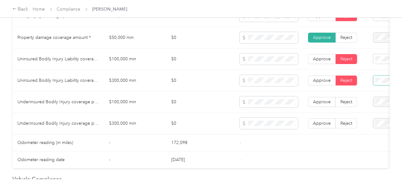
scroll to position [415, 0]
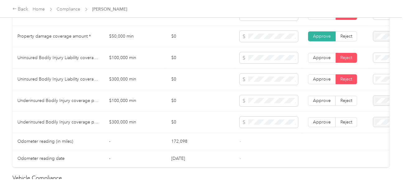
click at [371, 131] on div "Uninsured motorist bodily injury coverage per accident below the minimum value …" at bounding box center [378, 136] width 45 height 33
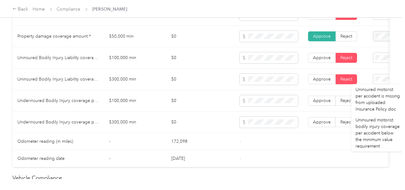
click at [153, 95] on td "$100,000 min" at bounding box center [135, 100] width 62 height 21
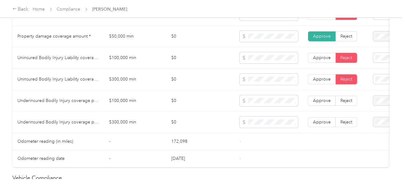
click at [345, 117] on td "Approve Reject" at bounding box center [335, 122] width 65 height 21
drag, startPoint x: 347, startPoint y: 96, endPoint x: 345, endPoint y: 106, distance: 10.7
click at [347, 97] on td "Approve Reject" at bounding box center [335, 100] width 65 height 21
click at [344, 120] on label "Reject" at bounding box center [346, 122] width 21 height 10
click at [344, 123] on span "Reject" at bounding box center [346, 121] width 12 height 5
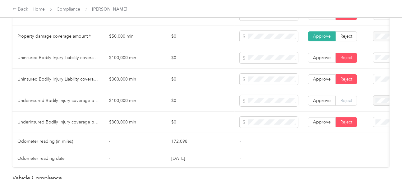
click at [346, 102] on span "Reject" at bounding box center [346, 100] width 12 height 5
click at [392, 104] on div "[PERSON_NAME] [PERSON_NAME][EMAIL_ADDRESS][PERSON_NAME][DOMAIN_NAME] Driver's l…" at bounding box center [201, 89] width 402 height 179
click at [372, 140] on li "Underinsured motorist bodily injury coverage per person below the minimum value…" at bounding box center [378, 157] width 54 height 37
click at [379, 120] on span at bounding box center [400, 122] width 54 height 10
drag, startPoint x: 380, startPoint y: 105, endPoint x: 283, endPoint y: 117, distance: 97.4
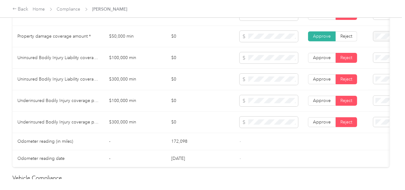
click at [379, 105] on span "Underinsured motorist bodily injury coverage per accident below the minimum val…" at bounding box center [378, 100] width 44 height 31
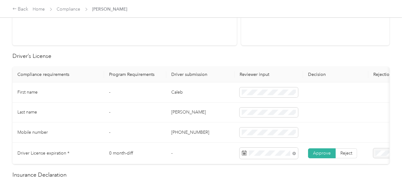
scroll to position [0, 0]
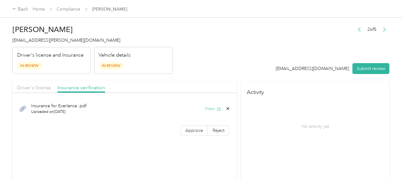
click at [209, 107] on button "View" at bounding box center [213, 108] width 16 height 7
click at [280, 20] on div "Back Home Compliance [PERSON_NAME] [PERSON_NAME] [PERSON_NAME][EMAIL_ADDRESS][P…" at bounding box center [201, 95] width 402 height 190
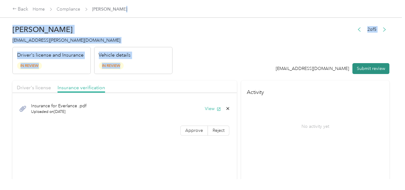
click at [371, 69] on button "Submit review" at bounding box center [370, 68] width 37 height 11
click at [46, 42] on span "[EMAIL_ADDRESS][PERSON_NAME][DOMAIN_NAME]" at bounding box center [66, 40] width 108 height 5
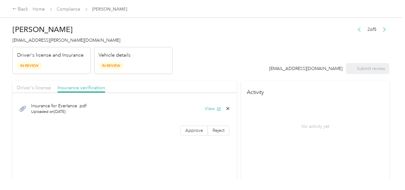
click at [46, 42] on span "[EMAIL_ADDRESS][PERSON_NAME][DOMAIN_NAME]" at bounding box center [66, 40] width 108 height 5
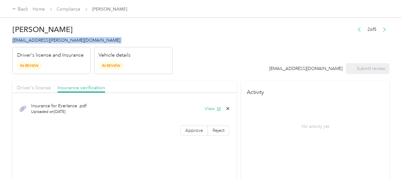
click at [46, 42] on span "[EMAIL_ADDRESS][PERSON_NAME][DOMAIN_NAME]" at bounding box center [66, 40] width 108 height 5
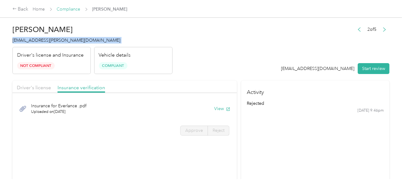
click at [64, 9] on link "Compliance" at bounding box center [69, 9] width 24 height 5
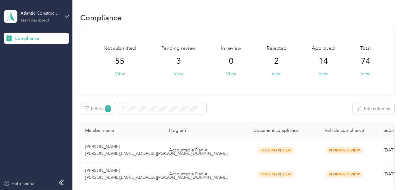
drag, startPoint x: 36, startPoint y: 14, endPoint x: 50, endPoint y: 23, distance: 16.5
click at [37, 14] on div "Atlantic Constructors" at bounding box center [40, 13] width 39 height 7
click at [22, 63] on div "Log out" at bounding box center [21, 65] width 24 height 7
